Goal: Navigation & Orientation: Find specific page/section

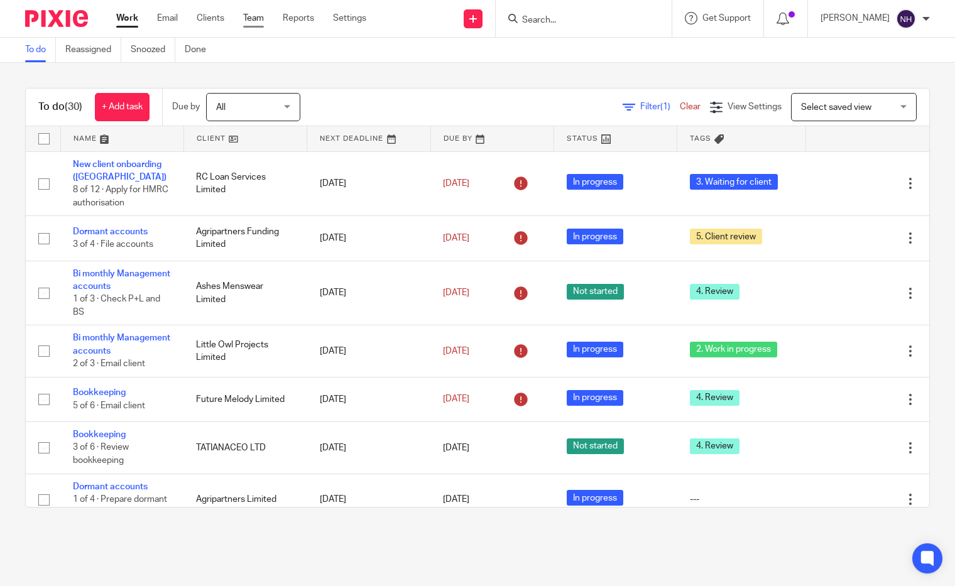
click at [255, 18] on link "Team" at bounding box center [253, 18] width 21 height 13
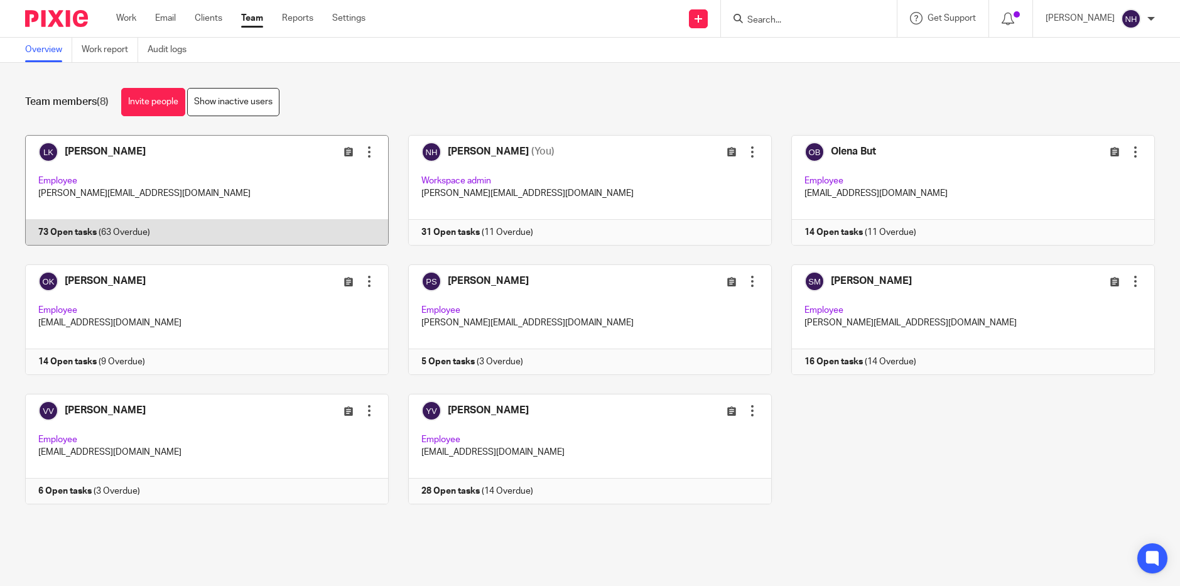
click at [135, 157] on link at bounding box center [197, 190] width 383 height 111
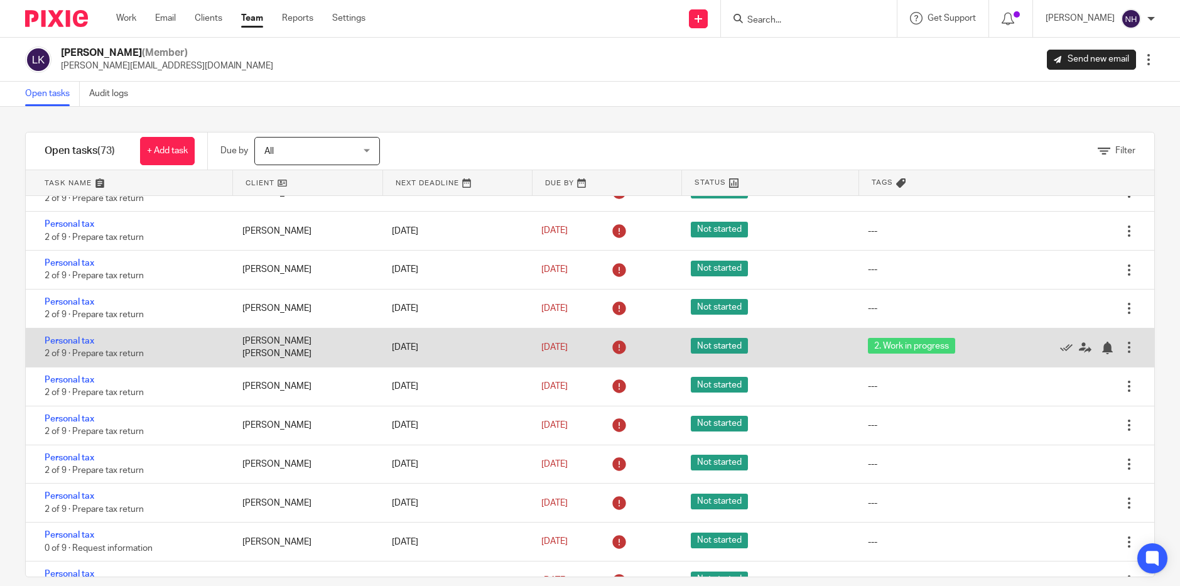
scroll to position [2073, 0]
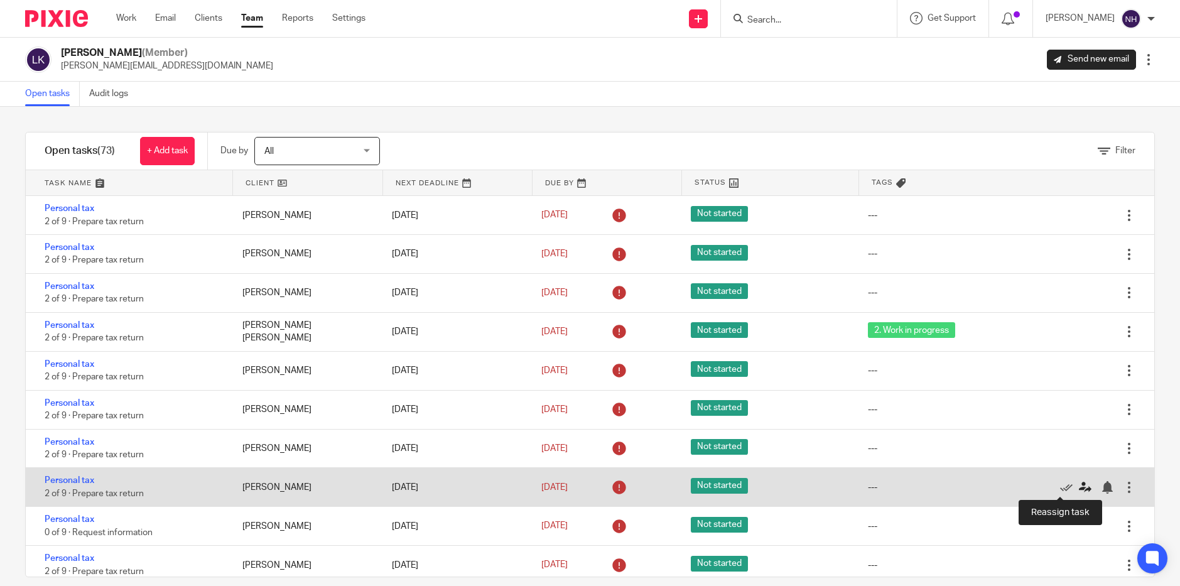
click at [1079, 485] on icon at bounding box center [1085, 487] width 13 height 13
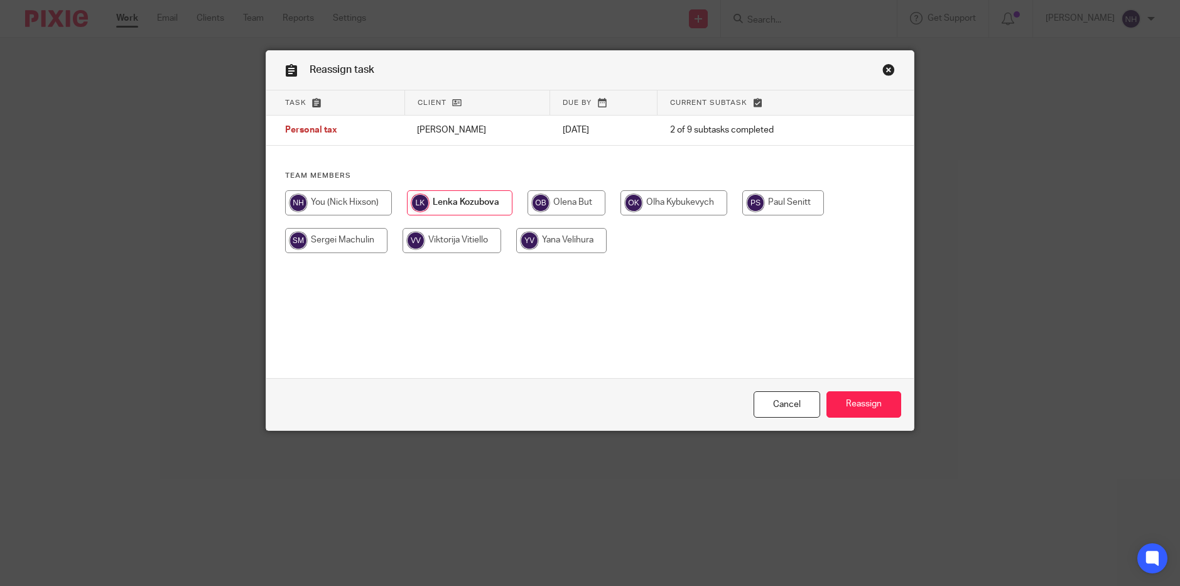
click at [344, 205] on input "radio" at bounding box center [338, 202] width 107 height 25
radio input "true"
click at [849, 408] on input "Reassign" at bounding box center [864, 404] width 75 height 27
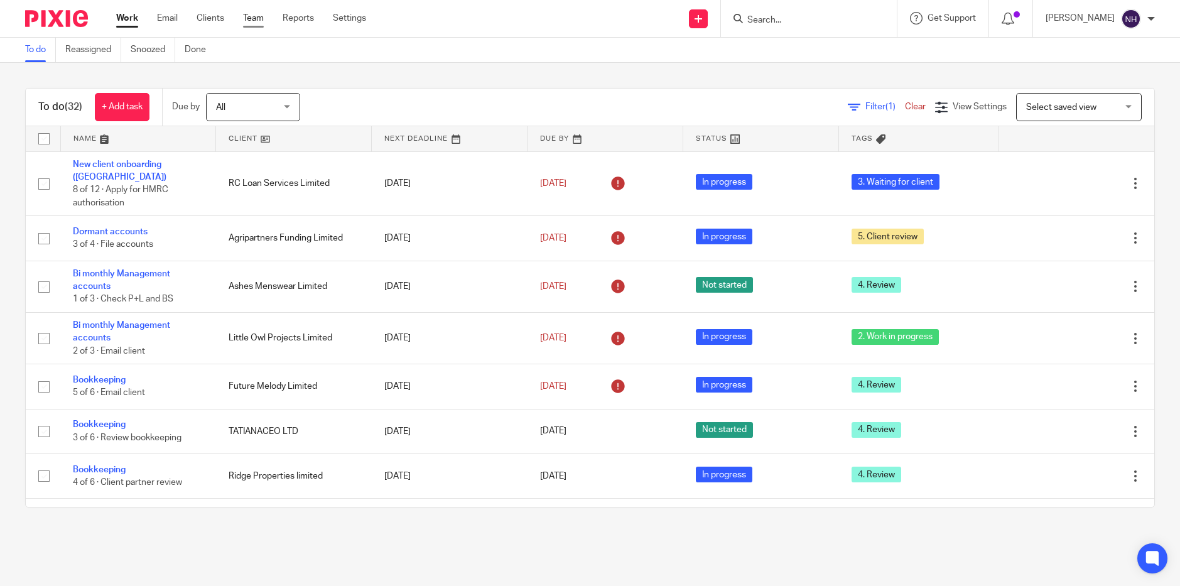
click at [253, 22] on link "Team" at bounding box center [253, 18] width 21 height 13
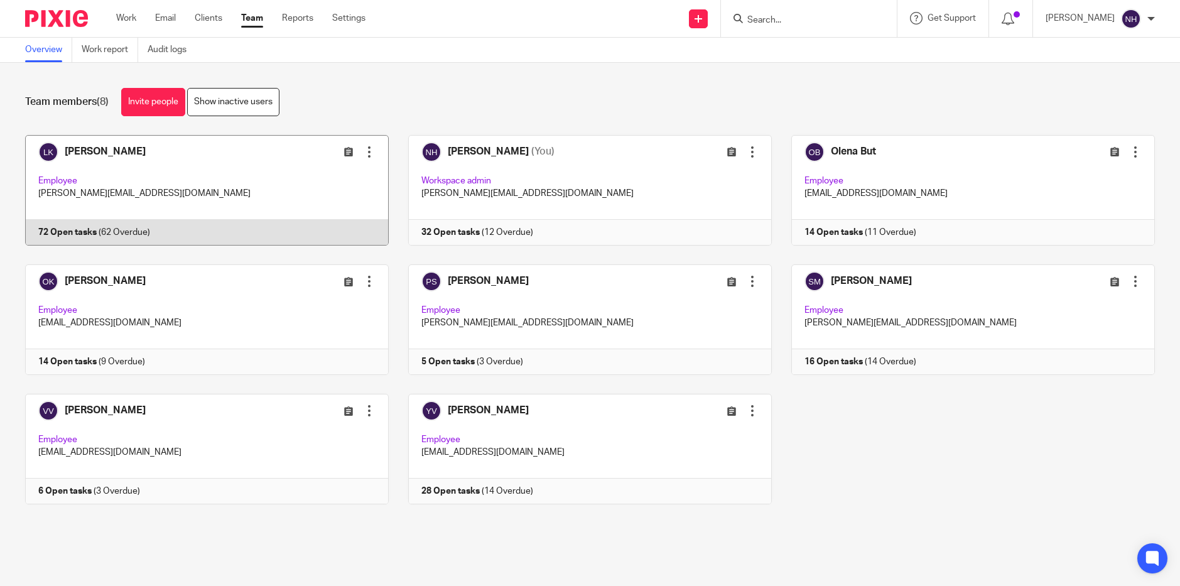
click at [90, 151] on link at bounding box center [197, 190] width 383 height 111
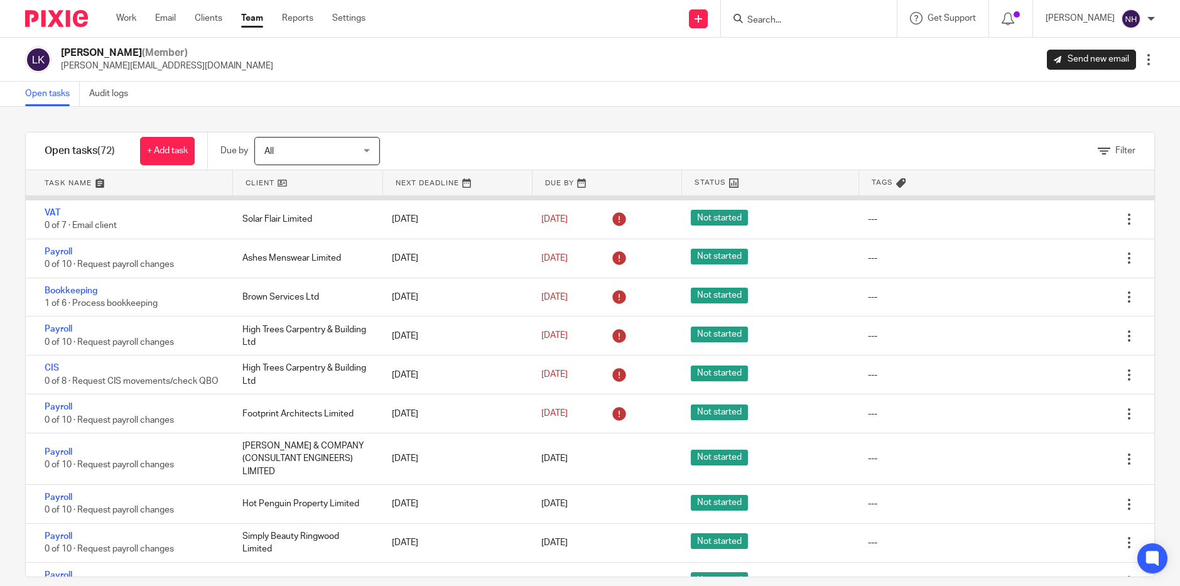
scroll to position [63, 0]
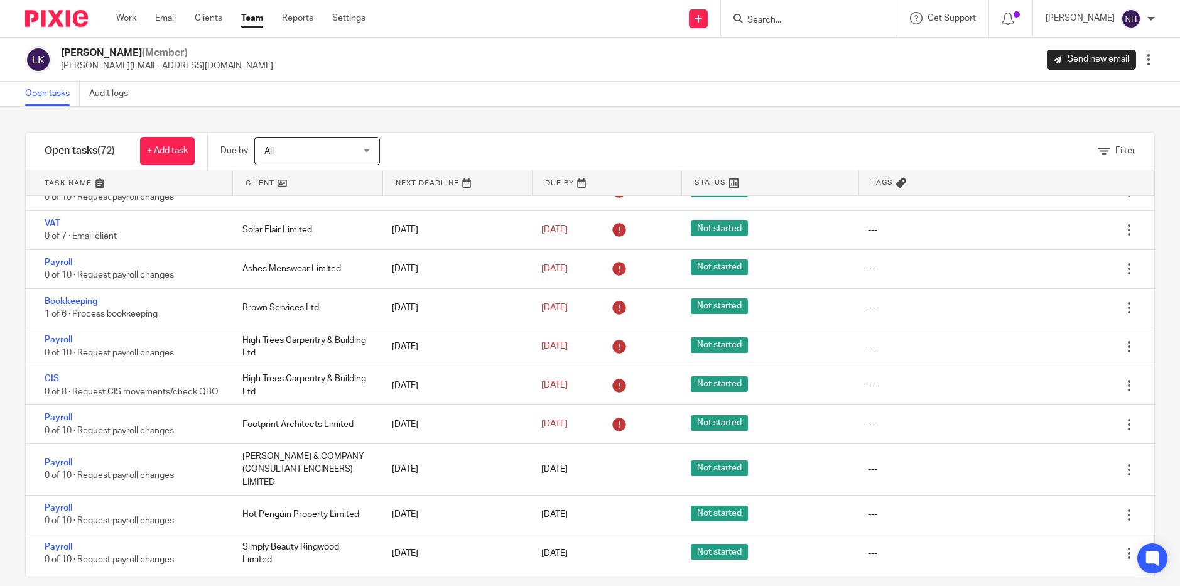
click at [250, 19] on link "Team" at bounding box center [252, 18] width 22 height 13
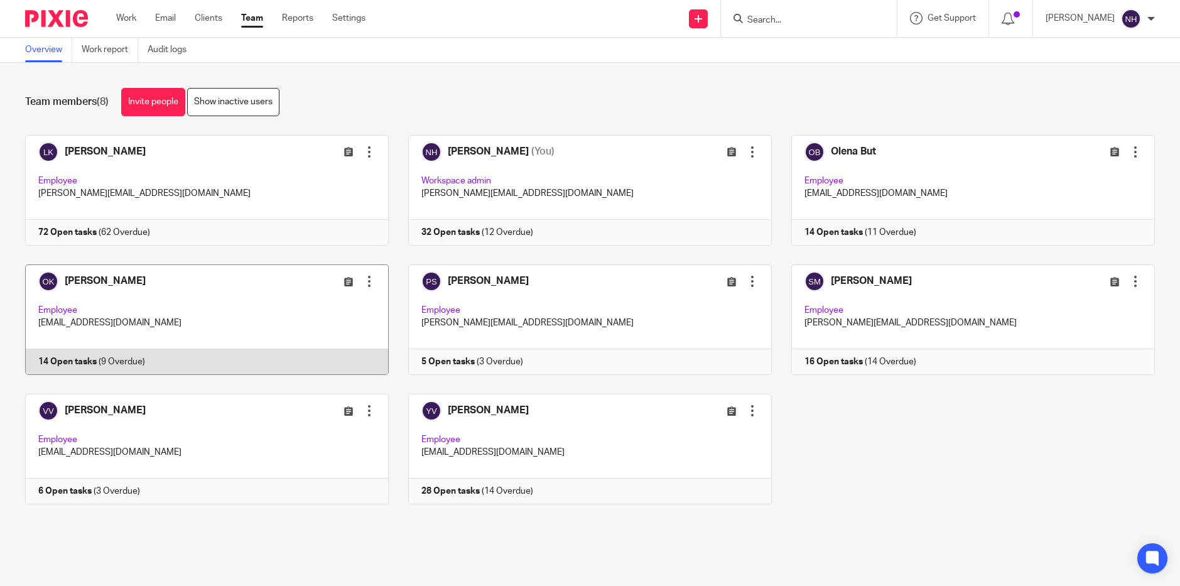
click at [124, 278] on link at bounding box center [197, 319] width 383 height 111
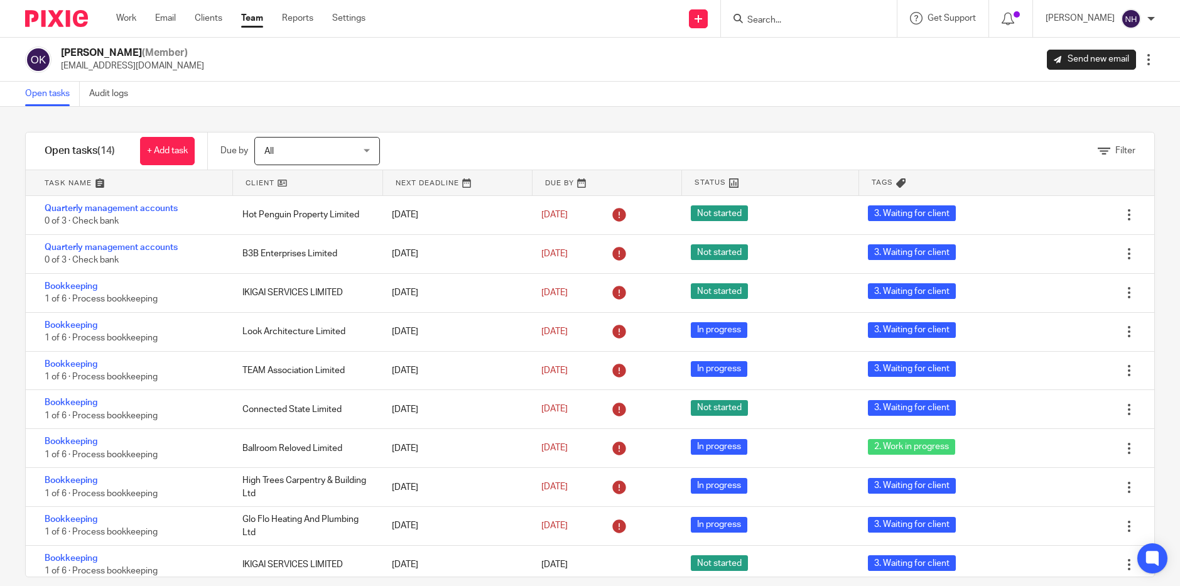
click at [255, 19] on link "Team" at bounding box center [252, 18] width 22 height 13
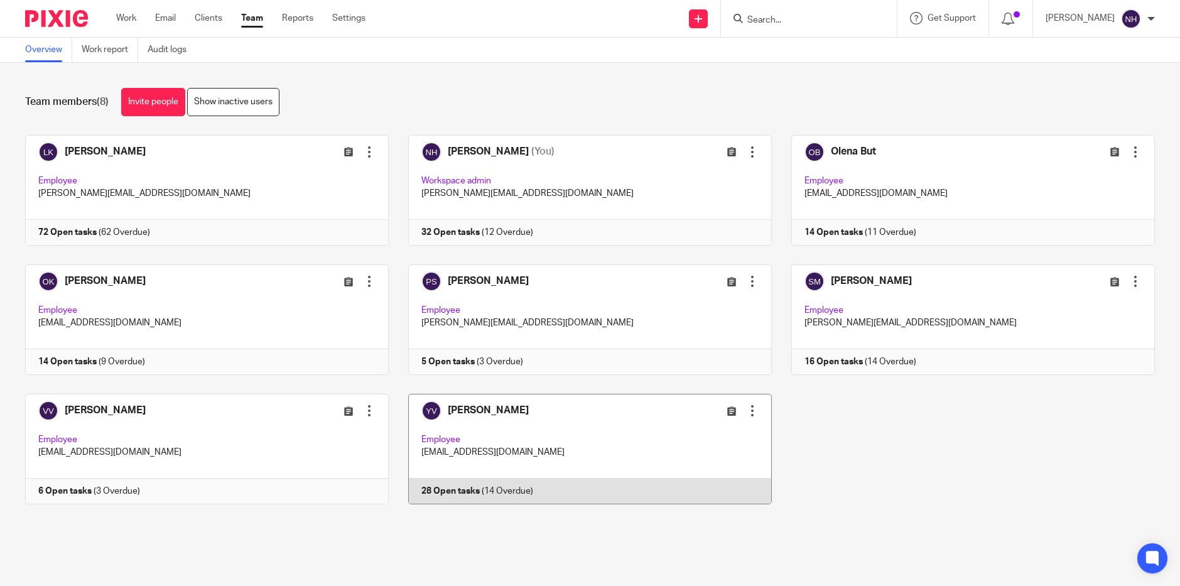
click at [487, 405] on link at bounding box center [580, 449] width 383 height 111
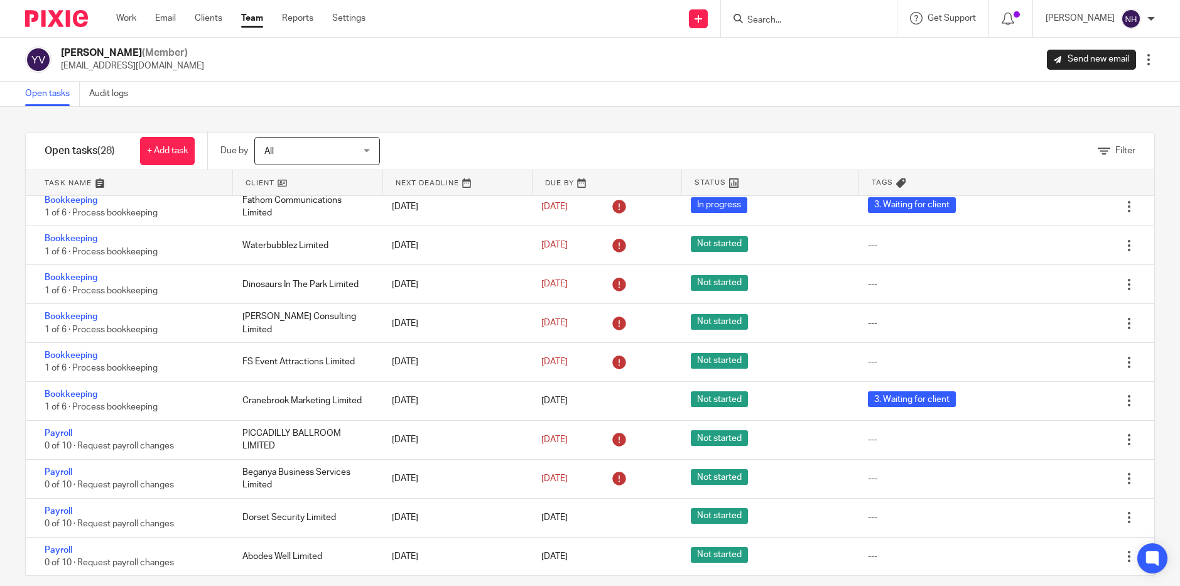
scroll to position [142, 0]
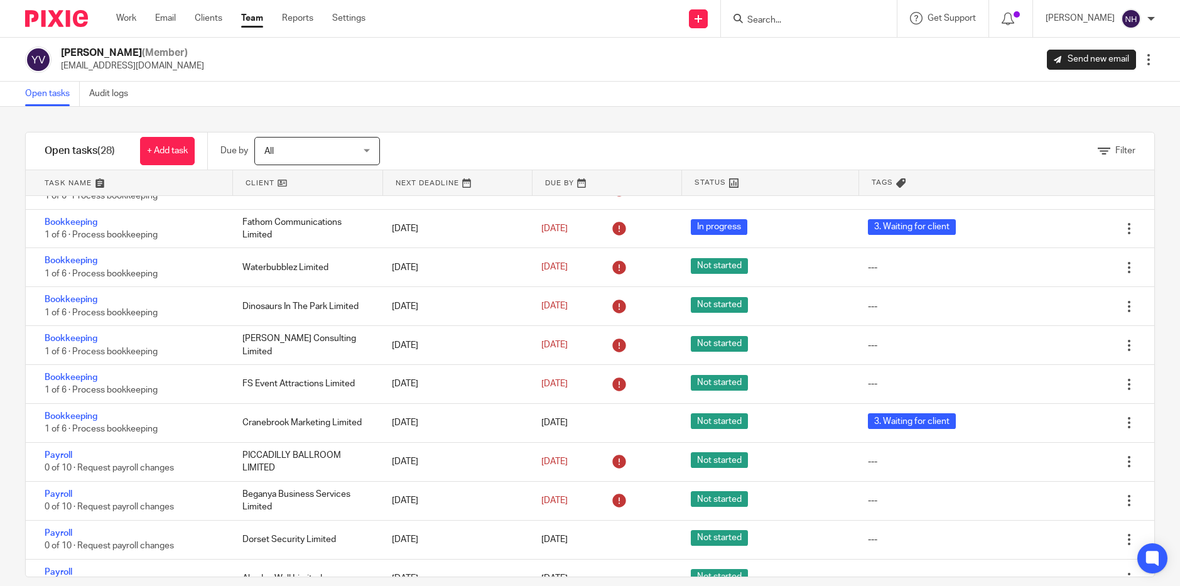
click at [259, 18] on link "Team" at bounding box center [252, 18] width 22 height 13
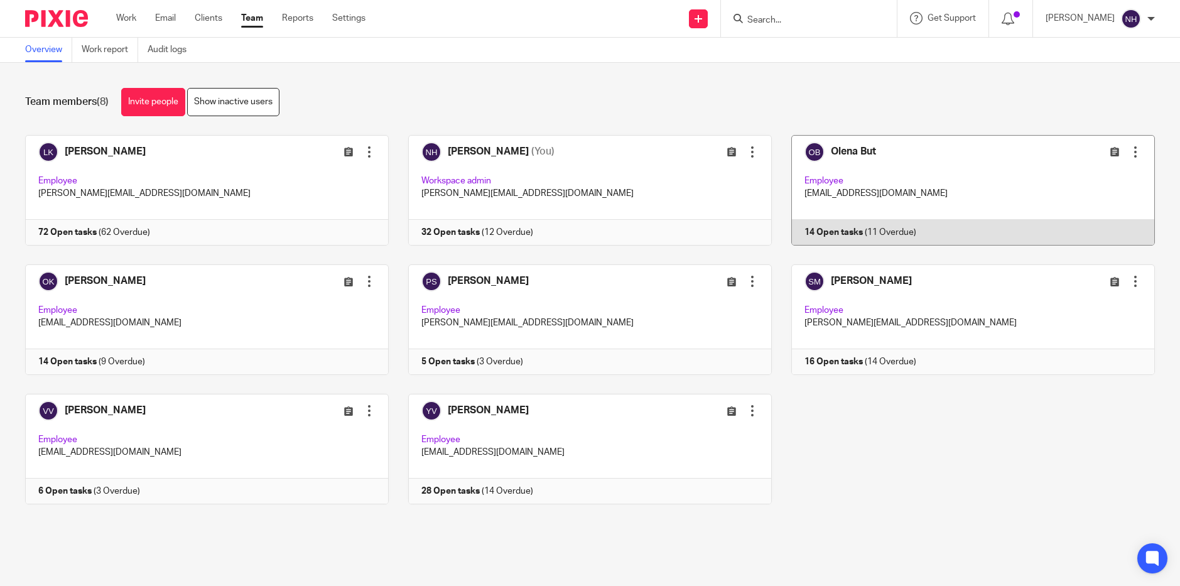
click at [832, 150] on link at bounding box center [963, 190] width 383 height 111
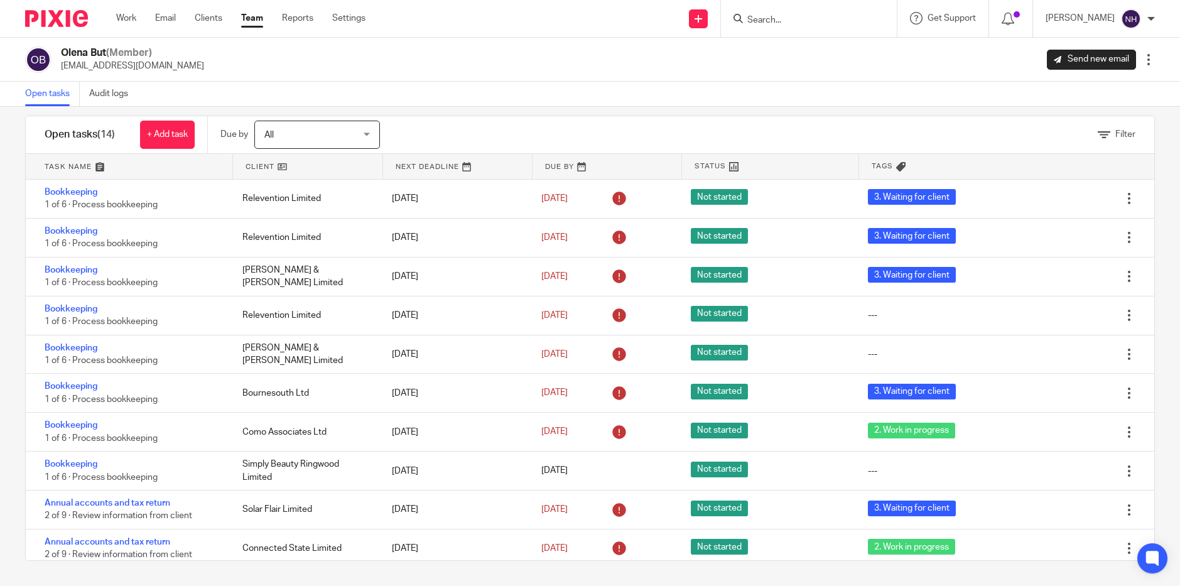
click at [788, 21] on input "Search" at bounding box center [802, 20] width 113 height 11
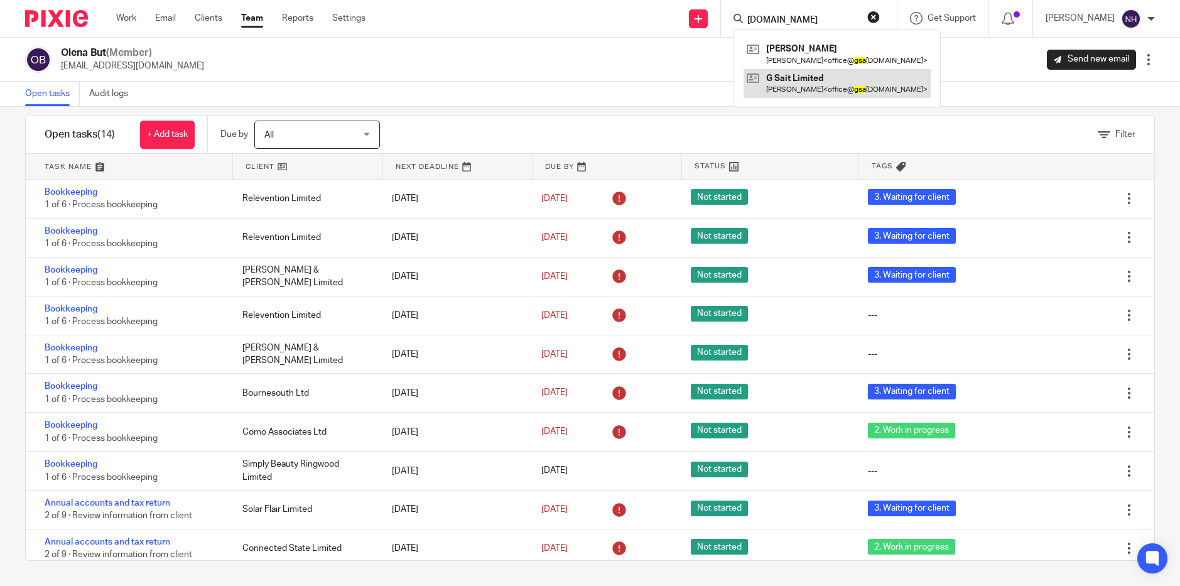
type input "g.sa"
click at [825, 90] on link at bounding box center [837, 83] width 187 height 29
